Goal: Task Accomplishment & Management: Complete application form

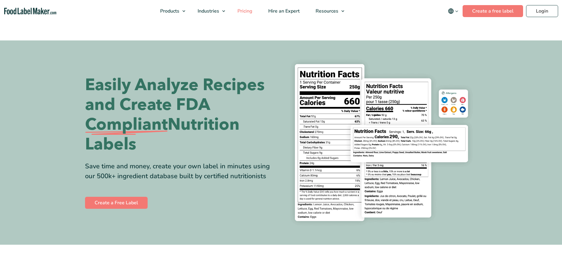
click at [248, 9] on span "Pricing" at bounding box center [244, 11] width 17 height 7
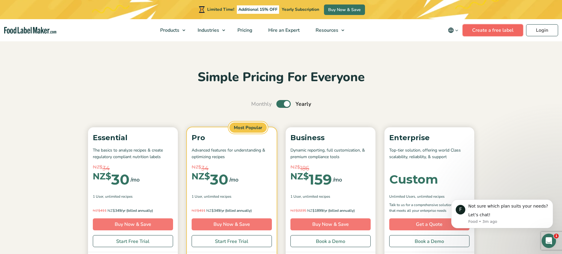
click at [485, 26] on link "Create a free label" at bounding box center [493, 30] width 61 height 12
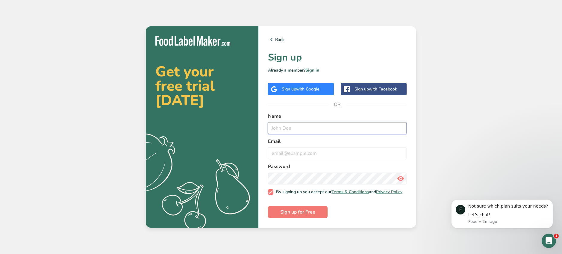
click at [286, 128] on input "text" at bounding box center [337, 128] width 139 height 12
type input "[PERSON_NAME]"
type input "[EMAIL_ADDRESS][DOMAIN_NAME]"
click at [268, 206] on button "Sign up for Free" at bounding box center [298, 212] width 60 height 12
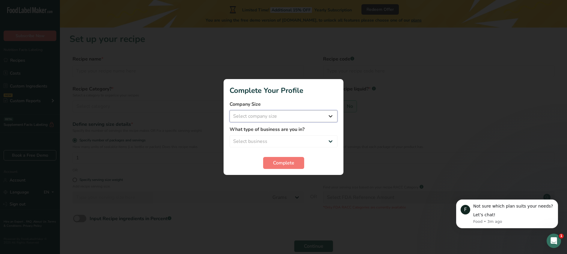
click at [265, 117] on select "Select company size Fewer than 10 Employees 10 to 50 Employees 51 to 500 Employ…" at bounding box center [283, 116] width 108 height 12
select select "3"
click at [229, 110] on select "Select company size Fewer than 10 Employees 10 to 50 Employees 51 to 500 Employ…" at bounding box center [283, 116] width 108 height 12
click at [269, 144] on select "Select business Packaged Food Manufacturer Restaurant & Cafe Bakery Meal Plans …" at bounding box center [283, 141] width 108 height 12
select select "8"
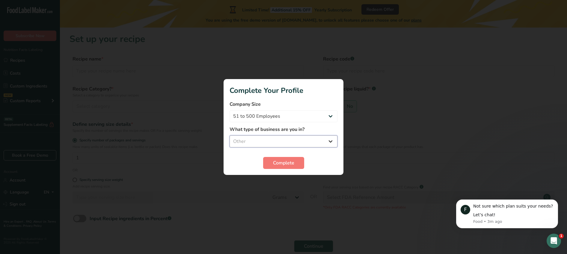
click at [229, 135] on select "Select business Packaged Food Manufacturer Restaurant & Cafe Bakery Meal Plans …" at bounding box center [283, 141] width 108 height 12
click at [290, 160] on span "Complete" at bounding box center [283, 162] width 21 height 7
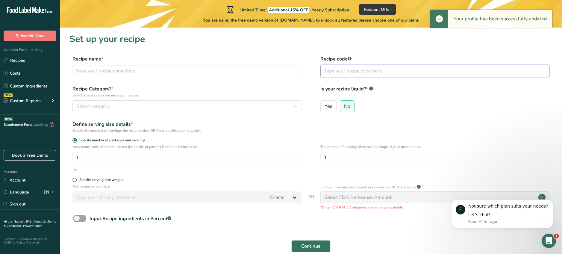
click at [345, 71] on input "text" at bounding box center [434, 71] width 229 height 12
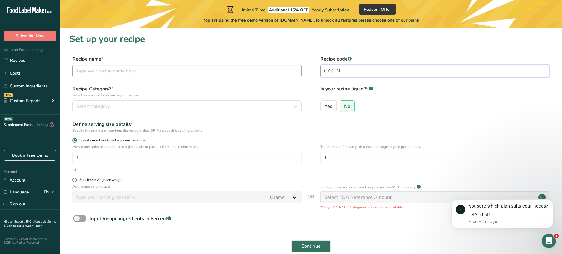
type input "CKSCN"
click at [169, 69] on input "text" at bounding box center [186, 71] width 229 height 12
type input "Chicken Schnitzel"
click at [161, 108] on div "Select category" at bounding box center [185, 106] width 218 height 7
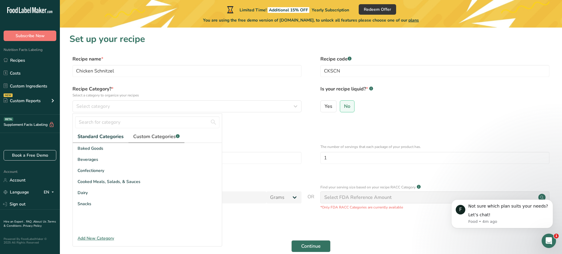
click at [147, 137] on span "Custom Categories .a-a{fill:#347362;}.b-a{fill:#fff;}" at bounding box center [156, 136] width 46 height 7
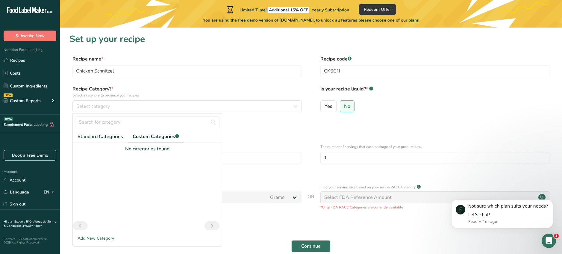
click at [98, 235] on div "Add New Category" at bounding box center [147, 238] width 149 height 6
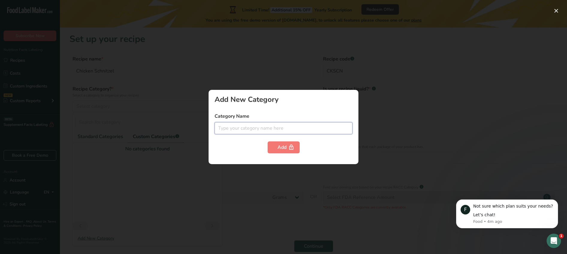
click at [263, 128] on input "text" at bounding box center [283, 128] width 138 height 12
type input "C"
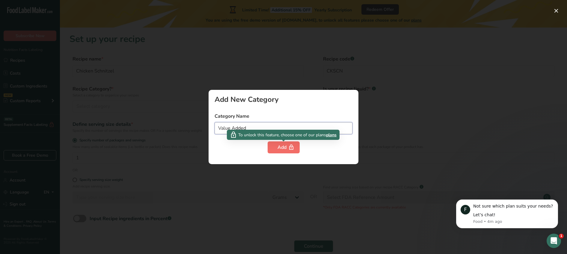
type input "Value Added"
click at [285, 147] on div "Add" at bounding box center [283, 147] width 12 height 7
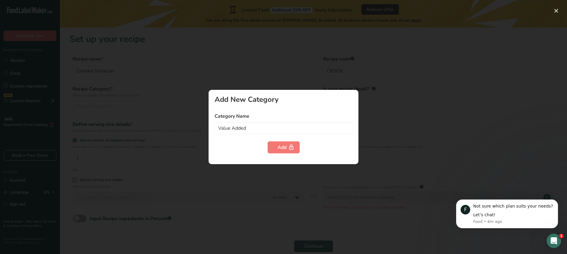
click at [216, 71] on div at bounding box center [283, 127] width 567 height 254
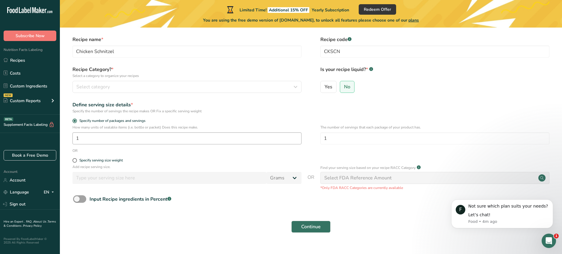
scroll to position [30, 0]
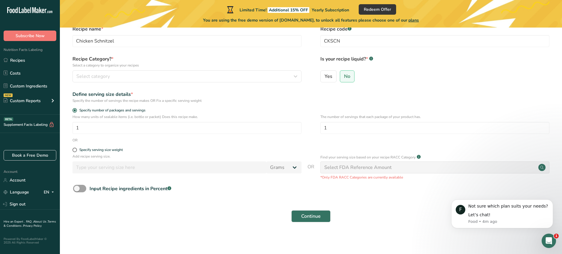
click at [357, 167] on div "Select FDA Reference Amount" at bounding box center [357, 167] width 67 height 7
click at [348, 75] on span "No" at bounding box center [347, 76] width 6 height 6
click at [344, 75] on input "No" at bounding box center [342, 76] width 4 height 4
click at [75, 149] on span at bounding box center [74, 150] width 4 height 4
click at [75, 149] on input "Specify serving size weight" at bounding box center [74, 150] width 4 height 4
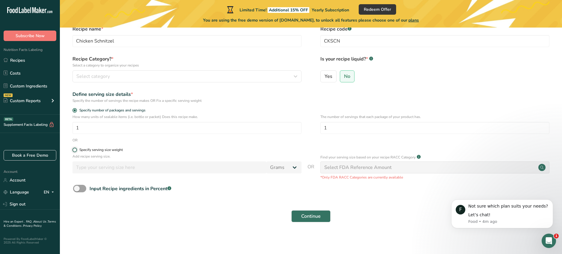
radio input "true"
radio input "false"
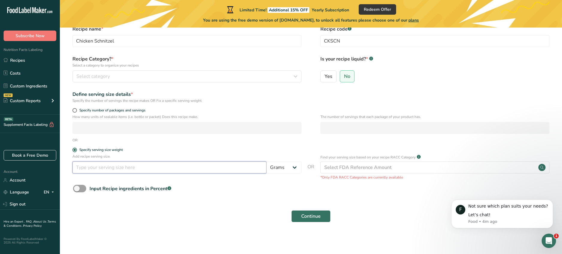
click at [230, 167] on input "number" at bounding box center [169, 167] width 194 height 12
type input "120"
click at [220, 146] on form "Recipe name * Chicken Schnitzel Recipe code .a-a{fill:#347362;}.b-a{fill:#fff;}…" at bounding box center [310, 125] width 483 height 200
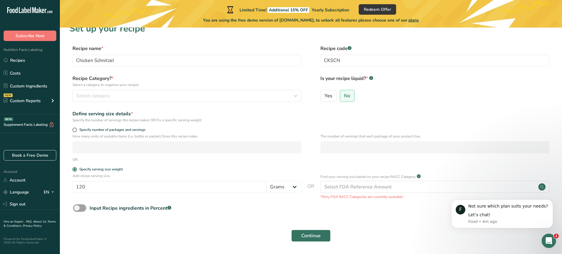
scroll to position [0, 0]
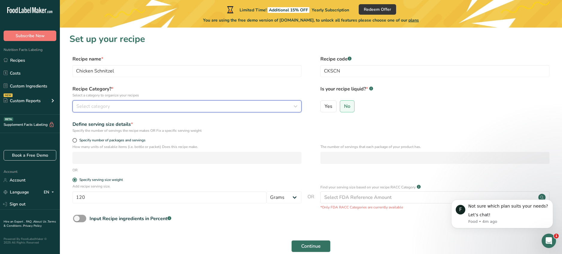
click at [106, 105] on span "Select category" at bounding box center [93, 106] width 34 height 7
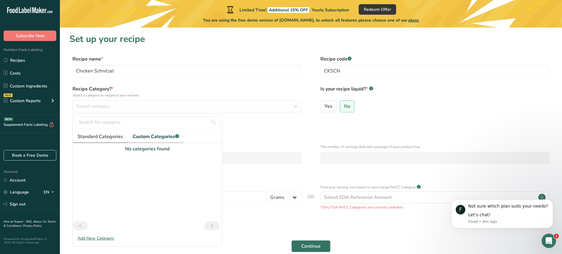
click at [101, 134] on span "Standard Categories" at bounding box center [101, 136] width 46 height 7
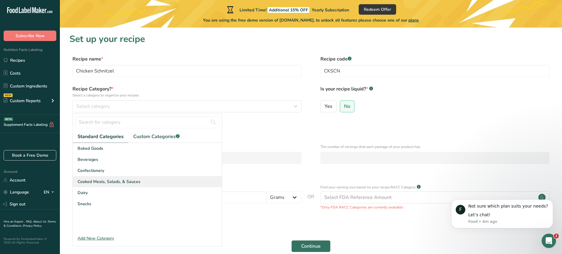
click at [100, 181] on span "Cooked Meals, Salads, & Sauces" at bounding box center [109, 182] width 63 height 6
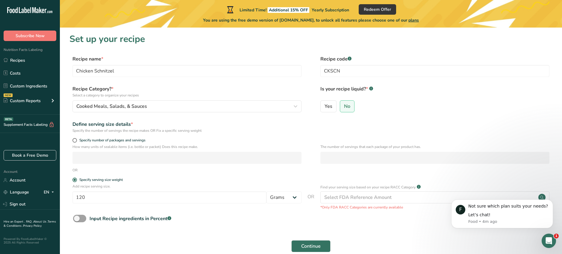
click at [246, 119] on form "Recipe name * Chicken Schnitzel Recipe code .a-a{fill:#347362;}.b-a{fill:#fff;}…" at bounding box center [310, 155] width 483 height 200
click at [75, 142] on span at bounding box center [74, 140] width 4 height 4
click at [75, 142] on input "Specify number of packages and servings" at bounding box center [74, 140] width 4 height 4
radio input "true"
radio input "false"
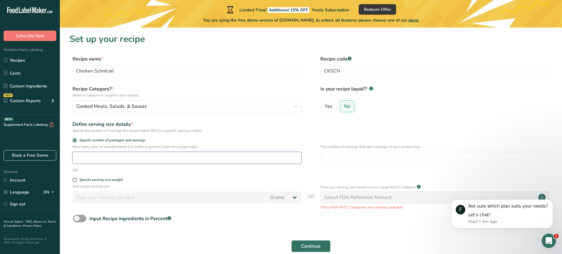
click at [84, 155] on input "number" at bounding box center [186, 158] width 229 height 12
click at [75, 179] on span at bounding box center [74, 180] width 4 height 4
click at [75, 179] on input "Specify serving size weight" at bounding box center [74, 180] width 4 height 4
radio input "true"
radio input "false"
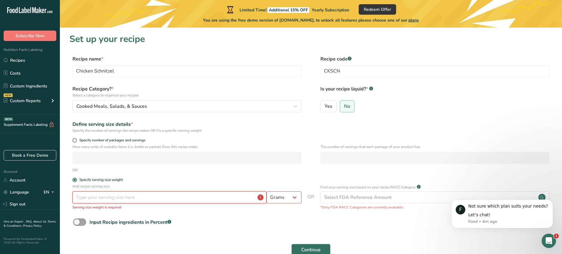
click at [93, 199] on input "number" at bounding box center [169, 197] width 194 height 12
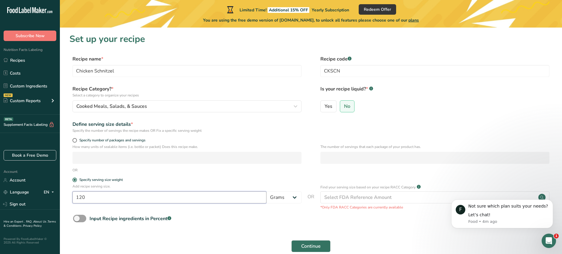
type input "120"
click at [206, 173] on div "OR" at bounding box center [310, 169] width 483 height 5
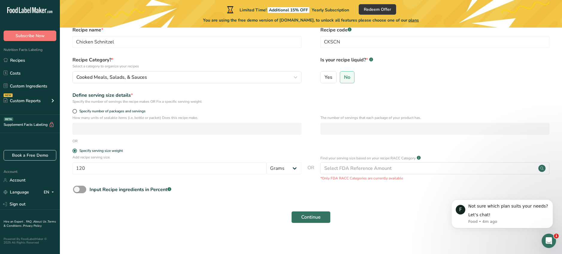
scroll to position [31, 0]
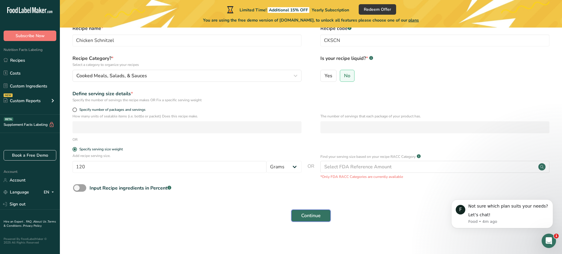
click at [312, 220] on button "Continue" at bounding box center [310, 216] width 39 height 12
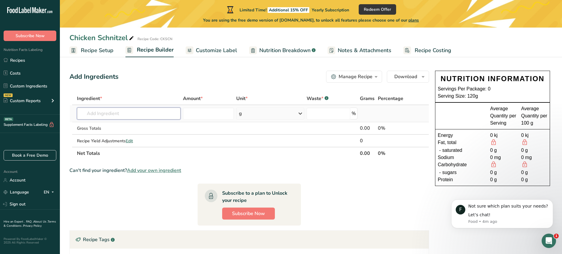
click at [152, 115] on input "text" at bounding box center [129, 114] width 104 height 12
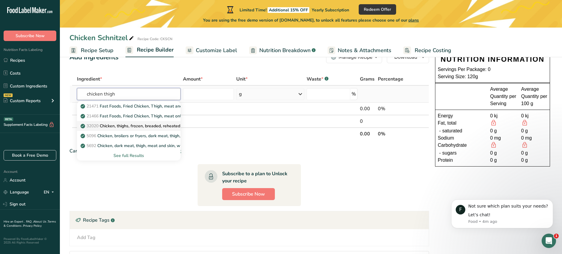
scroll to position [30, 0]
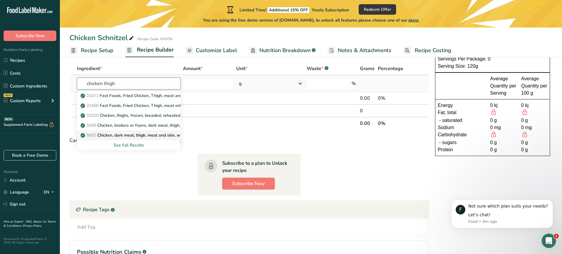
type input "chicken thigh"
click at [147, 135] on p "5692 Chicken, dark meat, thigh, meat and skin, with added solution, cooked, roa…" at bounding box center [165, 135] width 166 height 6
type input "Chicken, dark meat, thigh, meat and skin, with added solution, cooked, roasted"
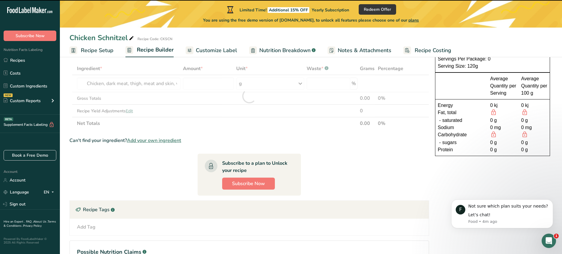
type input "0"
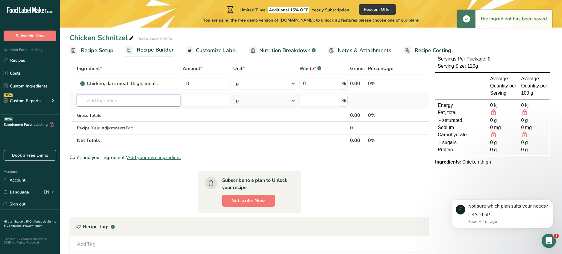
click at [98, 102] on input "text" at bounding box center [129, 101] width 104 height 12
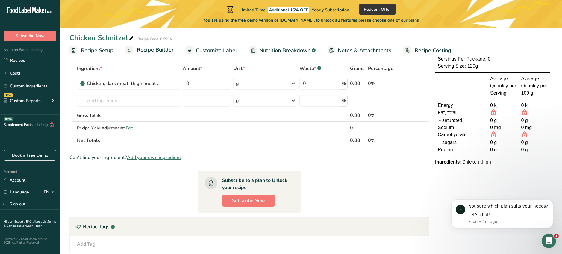
click at [153, 156] on span "Add your own ingredient" at bounding box center [154, 157] width 54 height 7
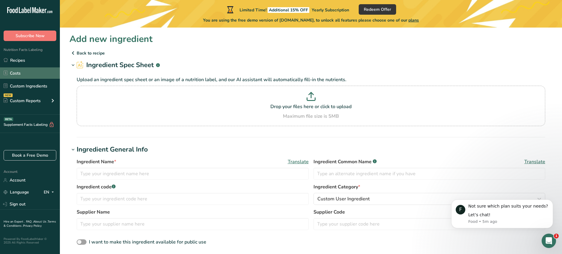
click at [29, 77] on link "Costs" at bounding box center [30, 72] width 60 height 11
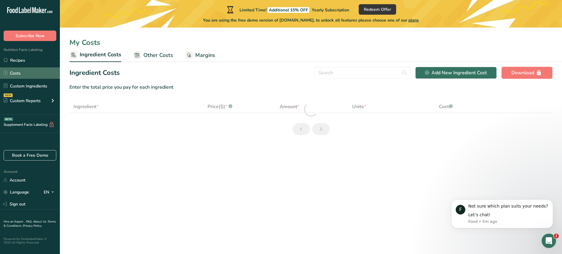
select select "1"
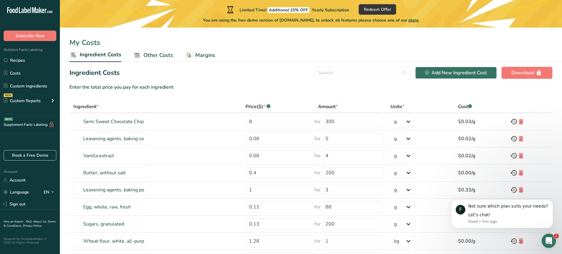
click at [30, 10] on icon at bounding box center [28, 11] width 2 height 4
click at [39, 10] on icon ".a-20{fill:#fff;}" at bounding box center [36, 11] width 58 height 9
click at [419, 21] on span "plans" at bounding box center [414, 20] width 10 height 6
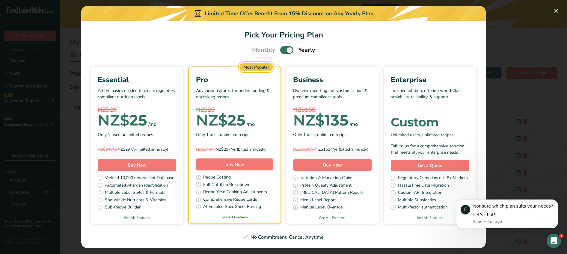
scroll to position [60, 0]
click at [276, 214] on link "See All Features" at bounding box center [235, 216] width 92 height 5
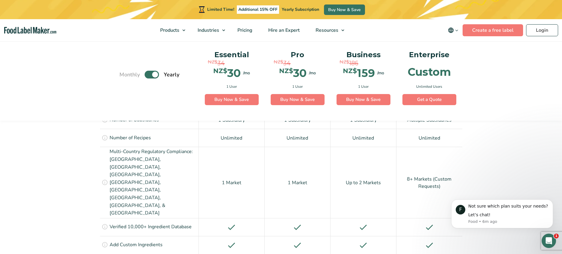
scroll to position [472, 0]
